Goal: Find specific page/section: Find specific page/section

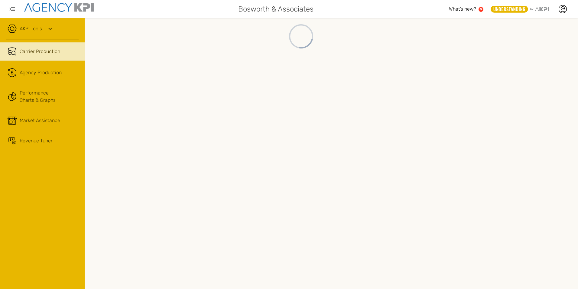
click at [22, 28] on link "AKPI Tools" at bounding box center [31, 28] width 22 height 7
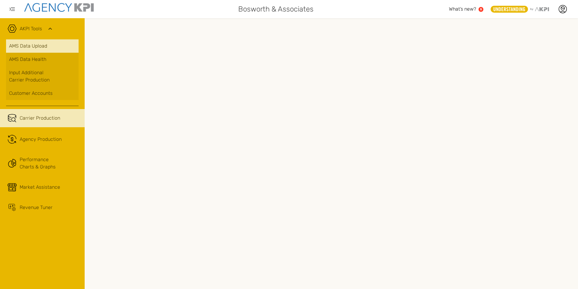
click at [34, 45] on link "AMS Data Upload" at bounding box center [42, 45] width 73 height 13
